Goal: Complete application form

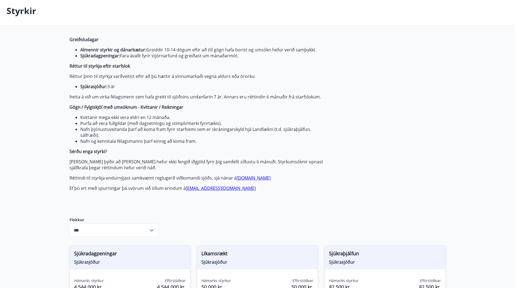
scroll to position [27, 0]
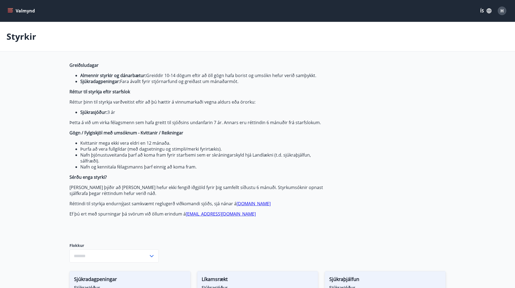
type input "***"
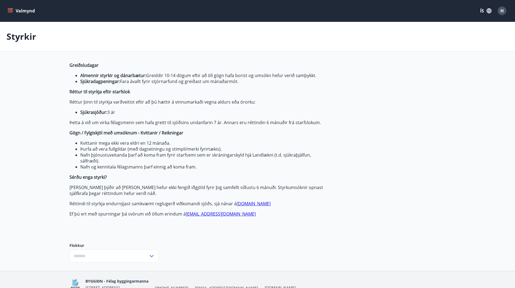
type input "***"
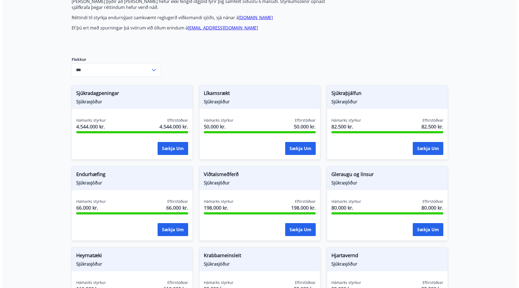
scroll to position [189, 0]
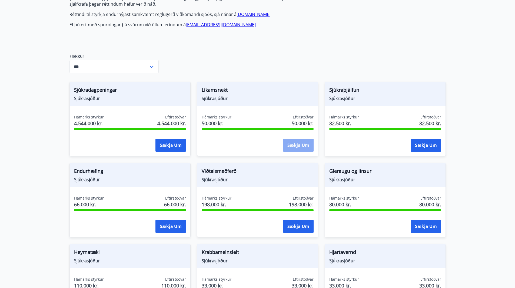
click at [292, 148] on button "Sækja um" at bounding box center [298, 145] width 31 height 13
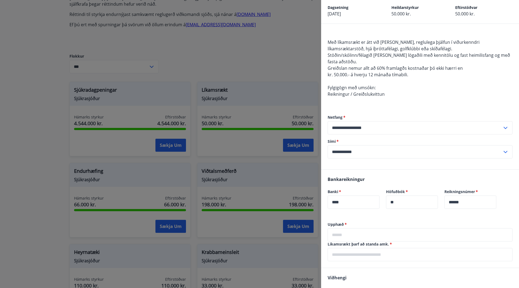
scroll to position [54, 0]
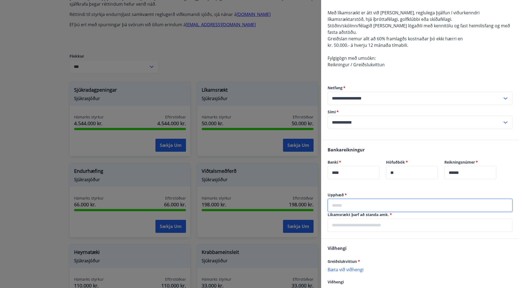
click at [354, 206] on input "text" at bounding box center [420, 205] width 185 height 13
type input "******"
click at [358, 227] on input "text" at bounding box center [420, 224] width 185 height 13
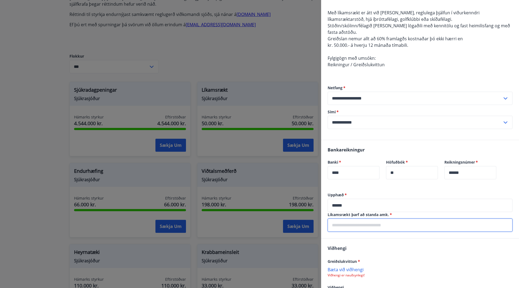
type input "**********"
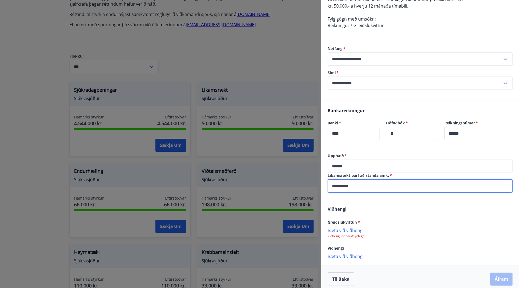
scroll to position [98, 0]
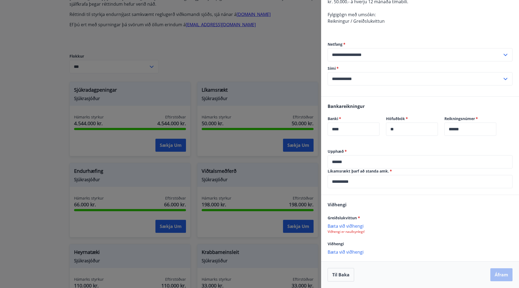
click at [353, 226] on p "Bæta við viðhengi" at bounding box center [420, 225] width 185 height 5
click at [341, 251] on p "Bæta við viðhengi" at bounding box center [420, 252] width 185 height 5
click at [347, 265] on p "Bæta við viðhengi" at bounding box center [420, 263] width 185 height 5
click at [364, 277] on p "Bæta við viðhengi" at bounding box center [420, 276] width 185 height 5
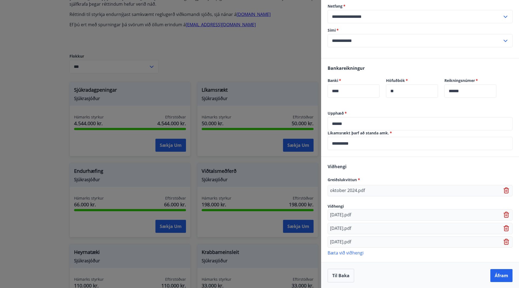
scroll to position [137, 0]
click at [345, 252] on p "Bæta við viðhengi" at bounding box center [420, 251] width 185 height 5
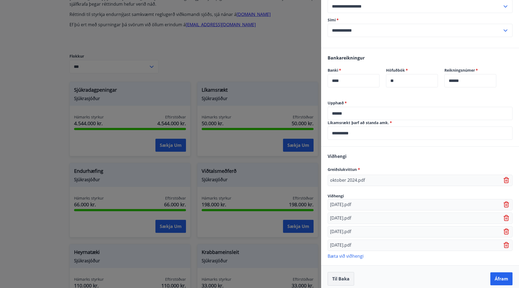
scroll to position [150, 0]
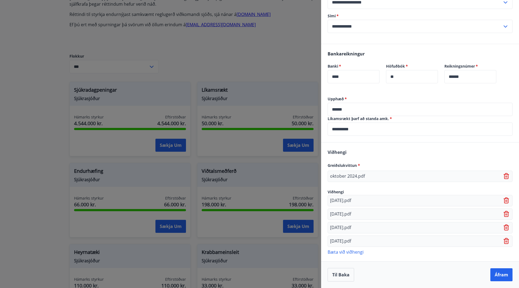
click at [357, 251] on p "Bæta við viðhengi" at bounding box center [420, 251] width 185 height 5
click at [338, 266] on p "Bæta við viðhengi" at bounding box center [420, 265] width 185 height 5
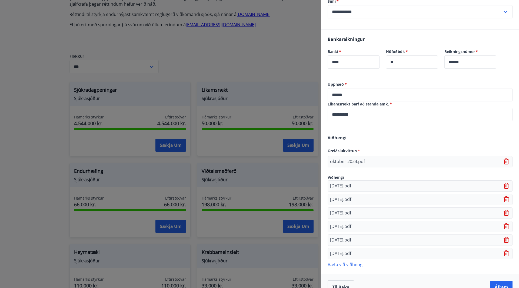
scroll to position [177, 0]
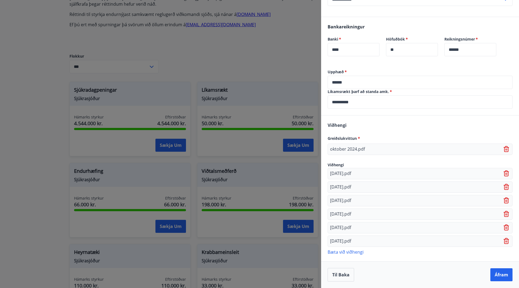
click at [348, 252] on p "Bæta við viðhengi" at bounding box center [420, 251] width 185 height 5
click at [343, 266] on p "Bæta við viðhengi" at bounding box center [420, 265] width 185 height 5
click at [342, 277] on p "Bæta við viðhengi" at bounding box center [420, 278] width 185 height 5
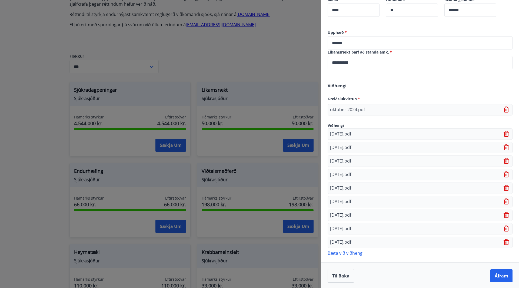
scroll to position [218, 0]
click at [342, 251] on p "Bæta við viðhengi" at bounding box center [420, 251] width 185 height 5
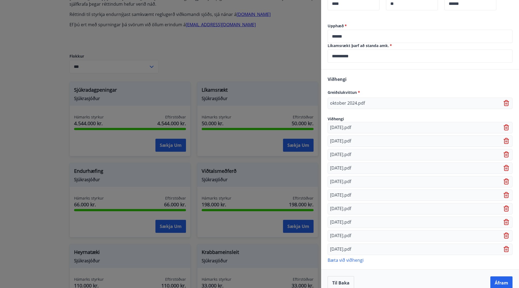
scroll to position [231, 0]
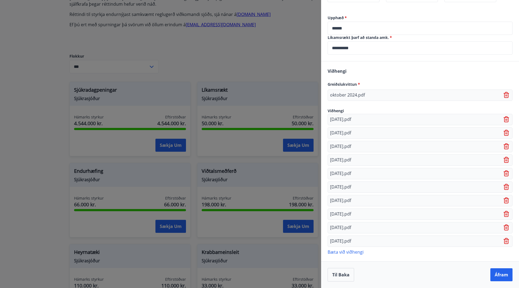
click at [352, 251] on p "Bæta við viðhengi" at bounding box center [420, 251] width 185 height 5
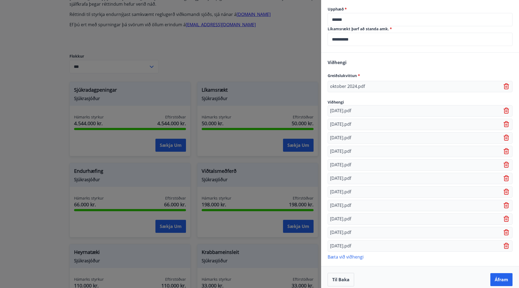
scroll to position [245, 0]
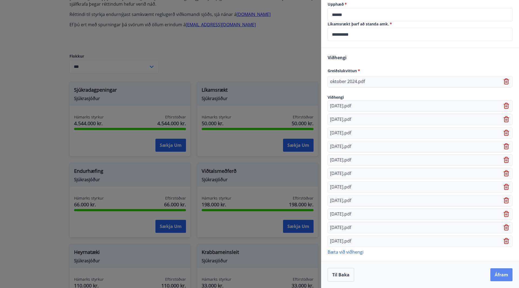
click at [502, 274] on button "Áfram" at bounding box center [501, 274] width 22 height 13
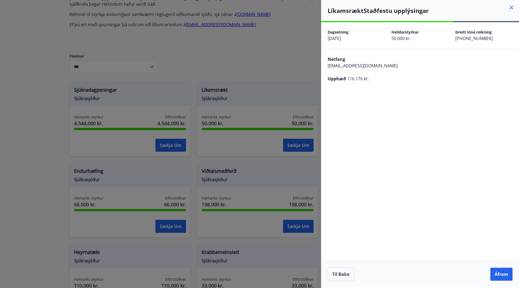
scroll to position [0, 0]
click at [505, 274] on button "Áfram" at bounding box center [501, 274] width 22 height 13
click at [461, 22] on div "Eitthvað fór úrskeiðis" at bounding box center [467, 26] width 38 height 15
click at [496, 271] on button "Áfram" at bounding box center [501, 274] width 22 height 13
click at [420, 152] on div "**********" at bounding box center [420, 154] width 198 height 265
